Goal: Information Seeking & Learning: Learn about a topic

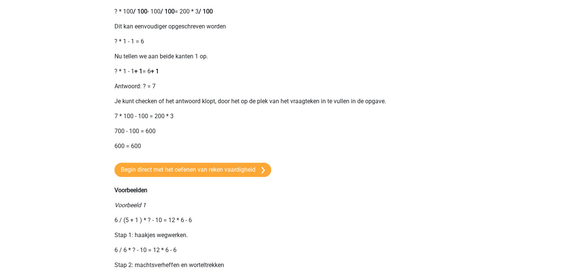
scroll to position [449, 0]
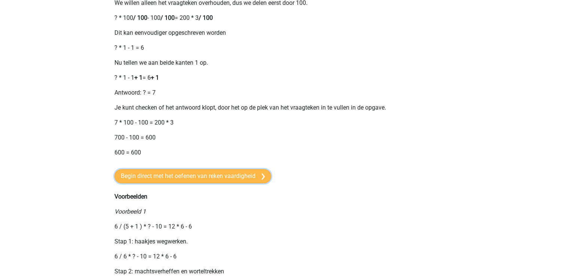
click at [240, 183] on link "Begin direct met het oefenen van reken vaardigheid" at bounding box center [193, 176] width 157 height 14
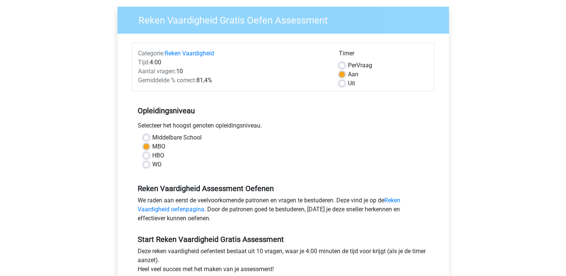
scroll to position [187, 0]
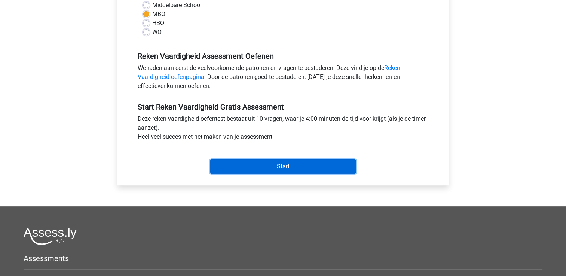
click at [262, 167] on input "Start" at bounding box center [283, 166] width 146 height 14
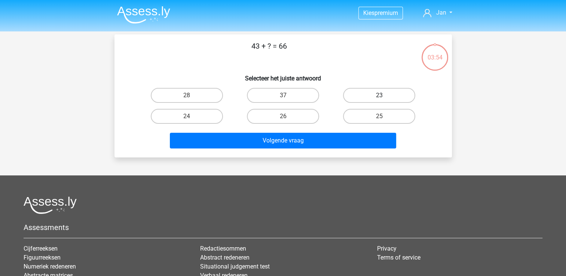
click at [398, 95] on label "23" at bounding box center [379, 95] width 72 height 15
click at [384, 95] on input "23" at bounding box center [382, 97] width 5 height 5
radio input "true"
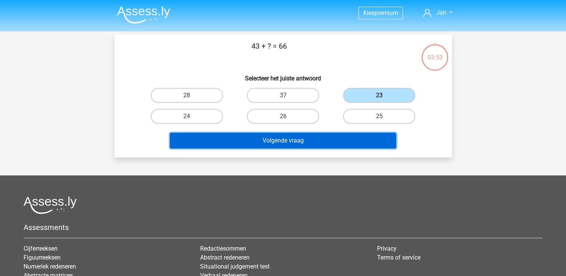
click at [326, 141] on button "Volgende vraag" at bounding box center [283, 141] width 226 height 16
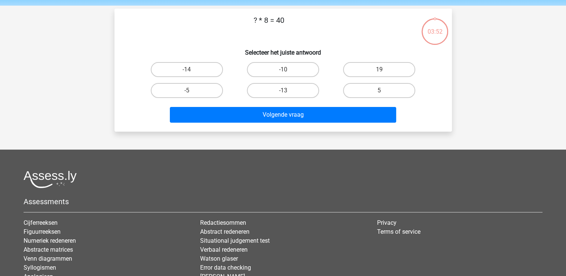
scroll to position [34, 0]
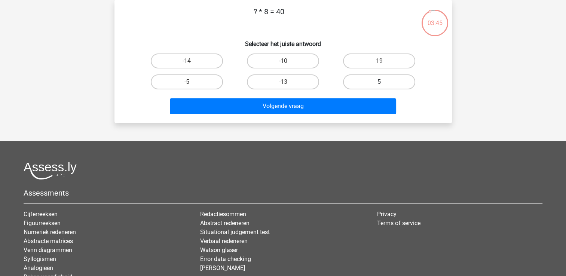
click at [374, 83] on label "5" at bounding box center [379, 81] width 72 height 15
click at [380, 83] on input "5" at bounding box center [382, 84] width 5 height 5
radio input "true"
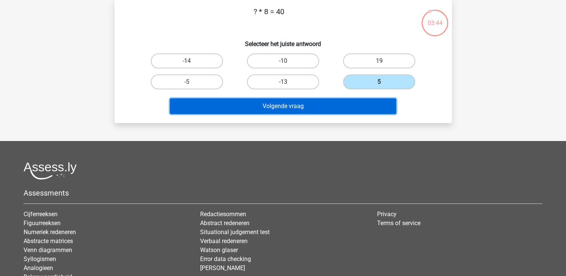
click at [330, 107] on button "Volgende vraag" at bounding box center [283, 106] width 226 height 16
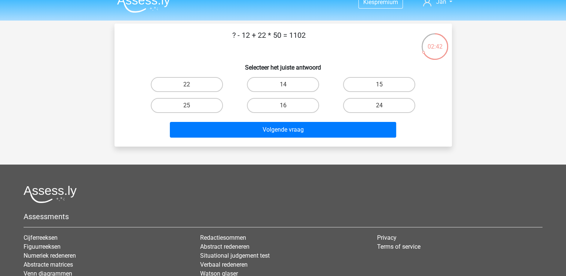
scroll to position [0, 0]
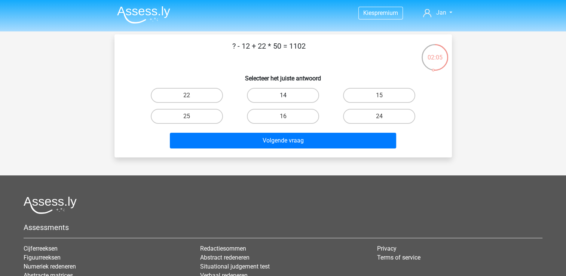
click at [290, 94] on label "14" at bounding box center [283, 95] width 72 height 15
click at [288, 95] on input "14" at bounding box center [285, 97] width 5 height 5
radio input "true"
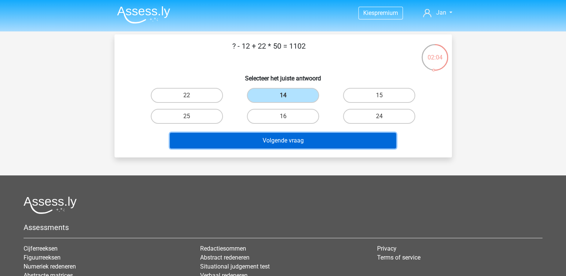
click at [353, 141] on button "Volgende vraag" at bounding box center [283, 141] width 226 height 16
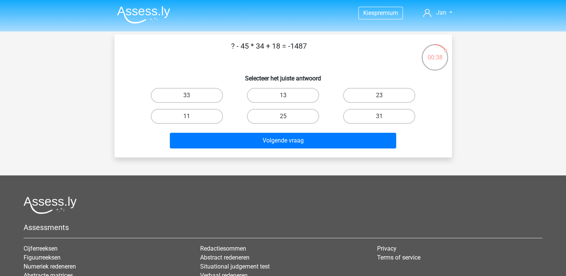
click at [548, 121] on div "Kies premium Jan j.mulder@hetnet.nl" at bounding box center [283, 186] width 566 height 373
click at [124, 70] on div "? - 45 * 34 + 18 = -1487 Selecteer het juiste antwoord 33 13 23 11" at bounding box center [284, 95] width 332 height 111
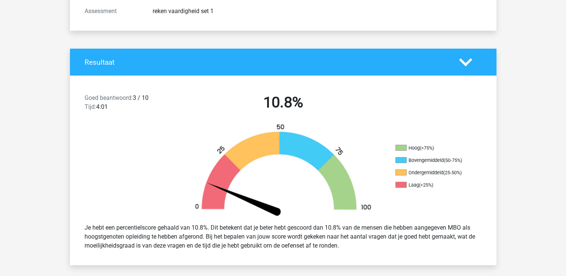
scroll to position [112, 0]
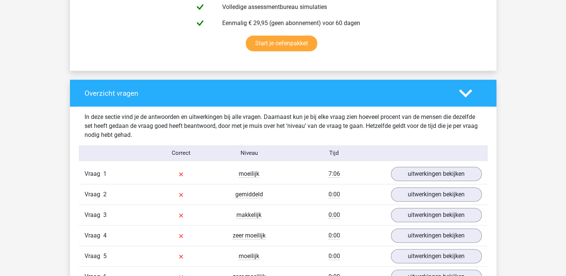
scroll to position [374, 0]
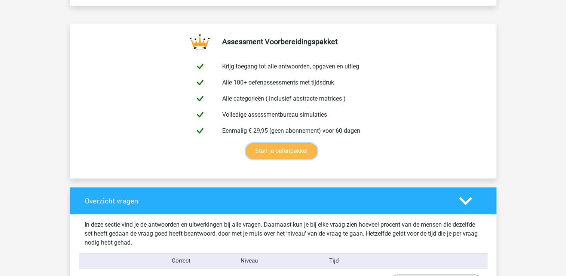
drag, startPoint x: 281, startPoint y: 151, endPoint x: 379, endPoint y: 155, distance: 97.8
click at [282, 151] on link "Start je oefenpakket" at bounding box center [281, 151] width 71 height 16
